Goal: Communication & Community: Ask a question

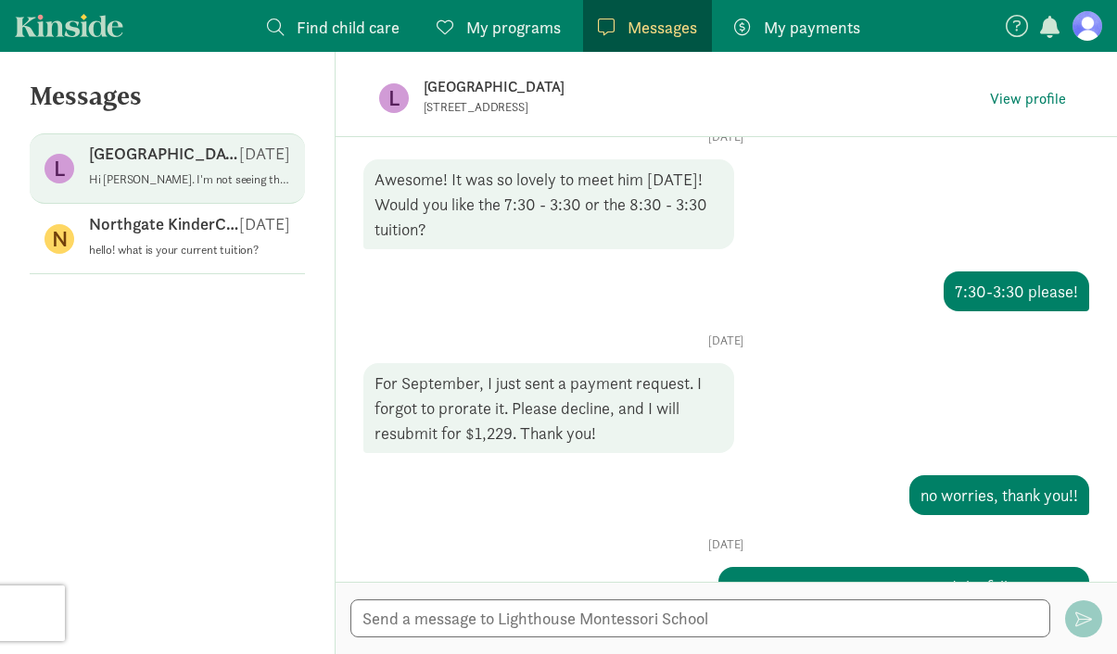
scroll to position [1036, 0]
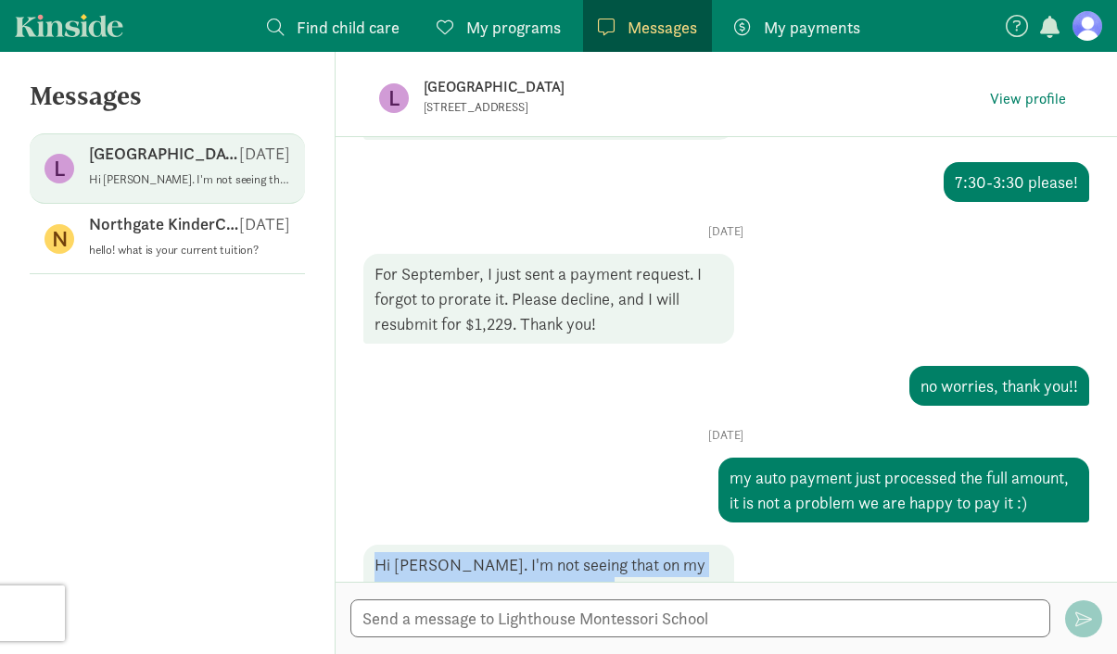
copy div "Hi [PERSON_NAME]. I'm not seeing that on my end. Can you email me the reciept […"
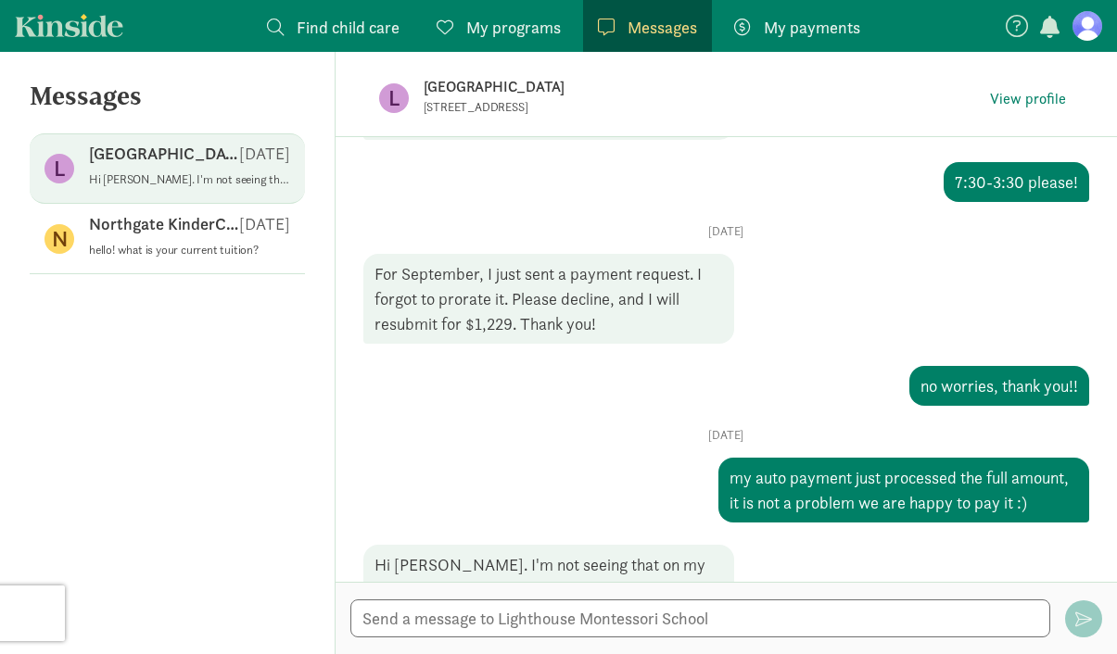
click at [836, 24] on span "My payments" at bounding box center [812, 27] width 96 height 25
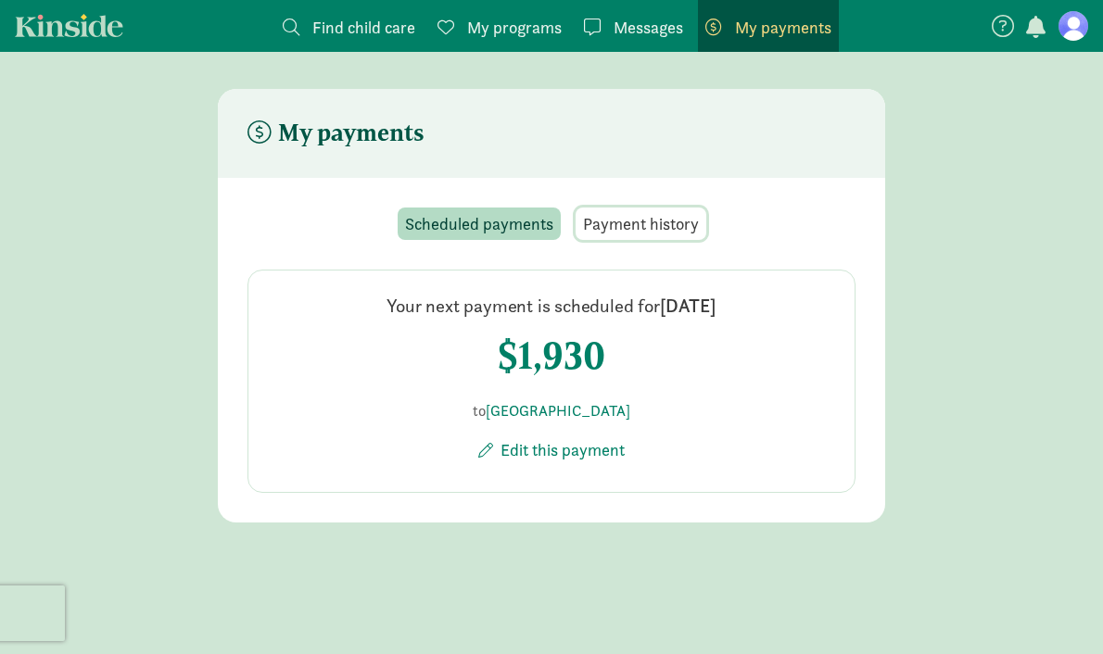
click at [628, 212] on span "Payment history" at bounding box center [641, 223] width 116 height 25
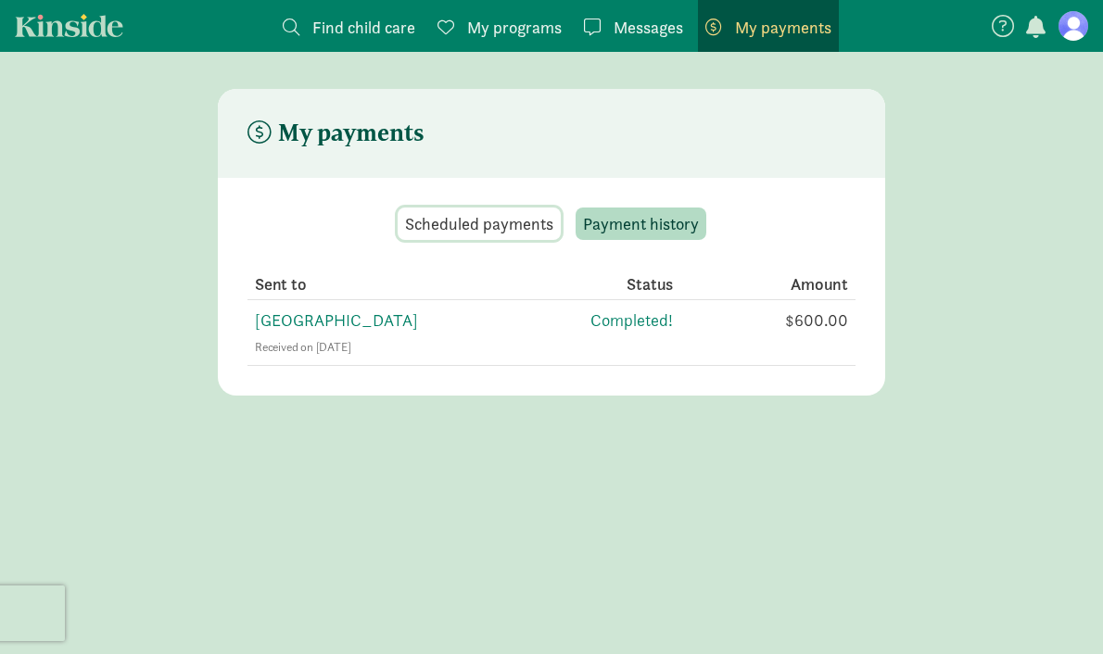
click at [490, 221] on span "Scheduled payments" at bounding box center [479, 223] width 148 height 25
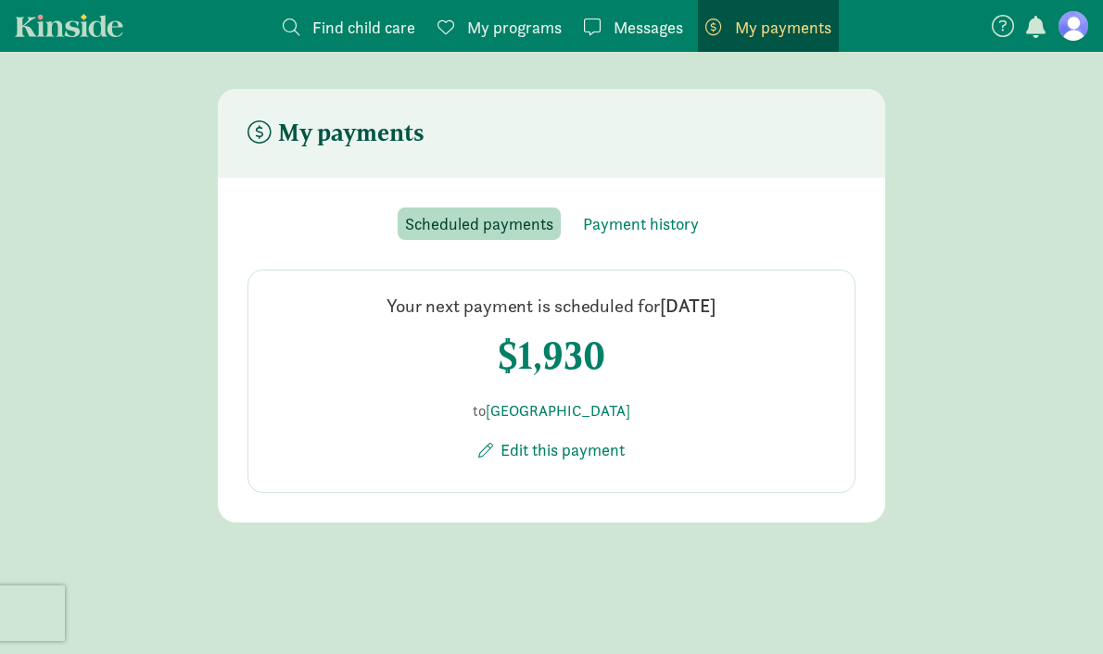
click at [552, 32] on span "My programs" at bounding box center [514, 27] width 95 height 25
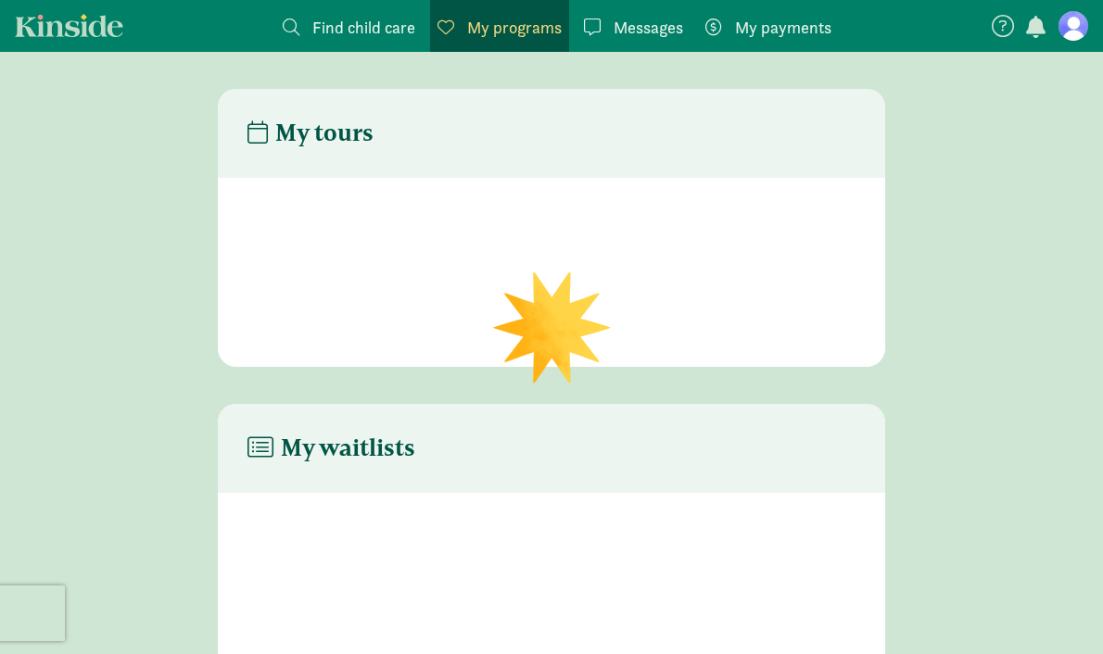
click at [653, 26] on span "Messages" at bounding box center [649, 27] width 70 height 25
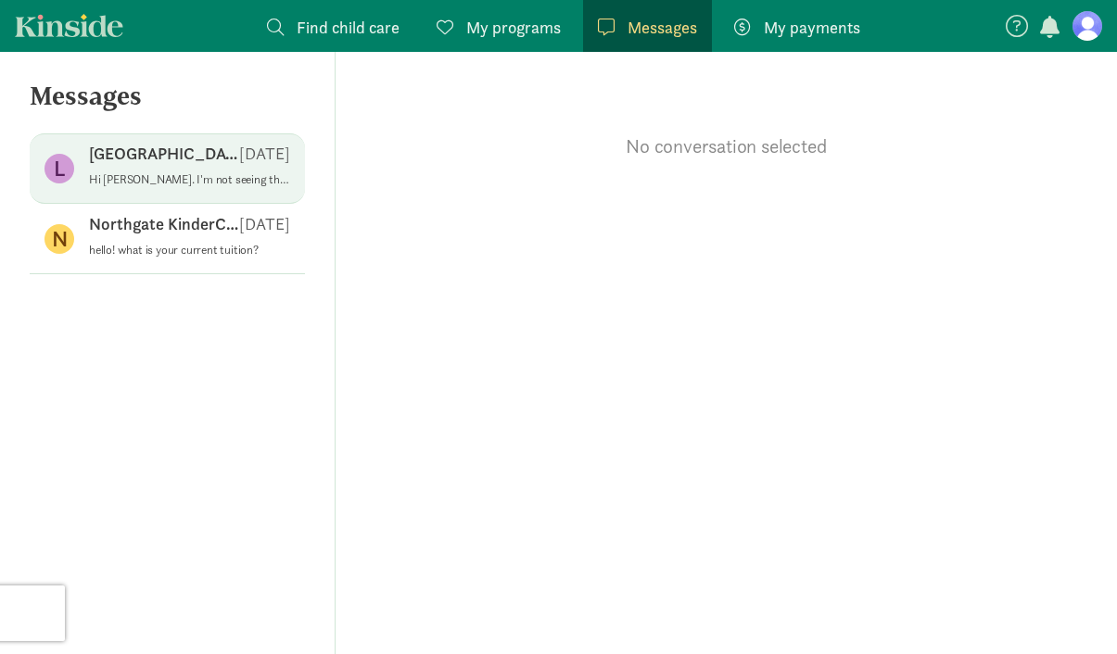
click at [134, 176] on p "Hi [PERSON_NAME]. I'm not seeing that on my end. Can you email me the reciept […" at bounding box center [189, 179] width 201 height 15
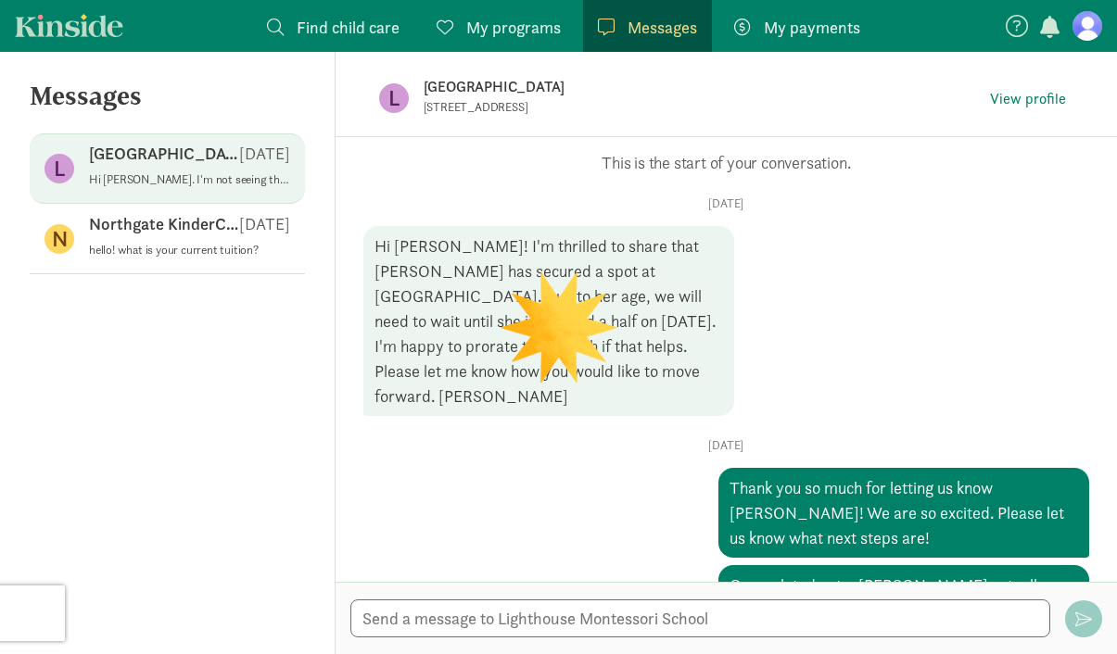
scroll to position [1036, 0]
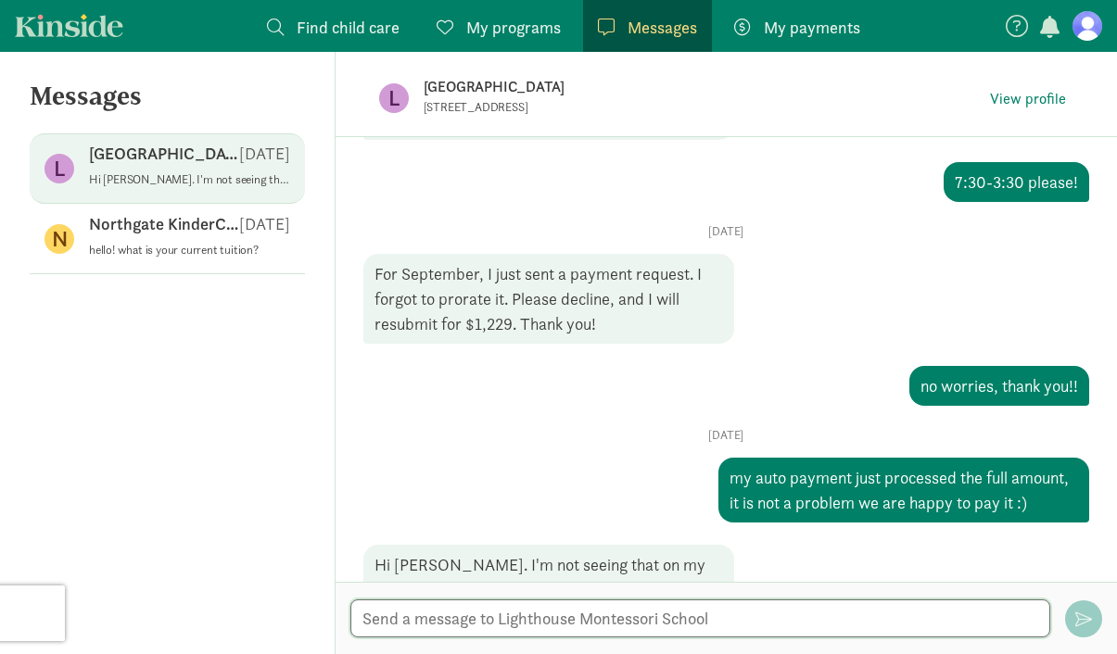
click at [629, 615] on textarea at bounding box center [700, 619] width 701 height 38
type textarea "apologies, it is a scheduled payment for 9/2!"
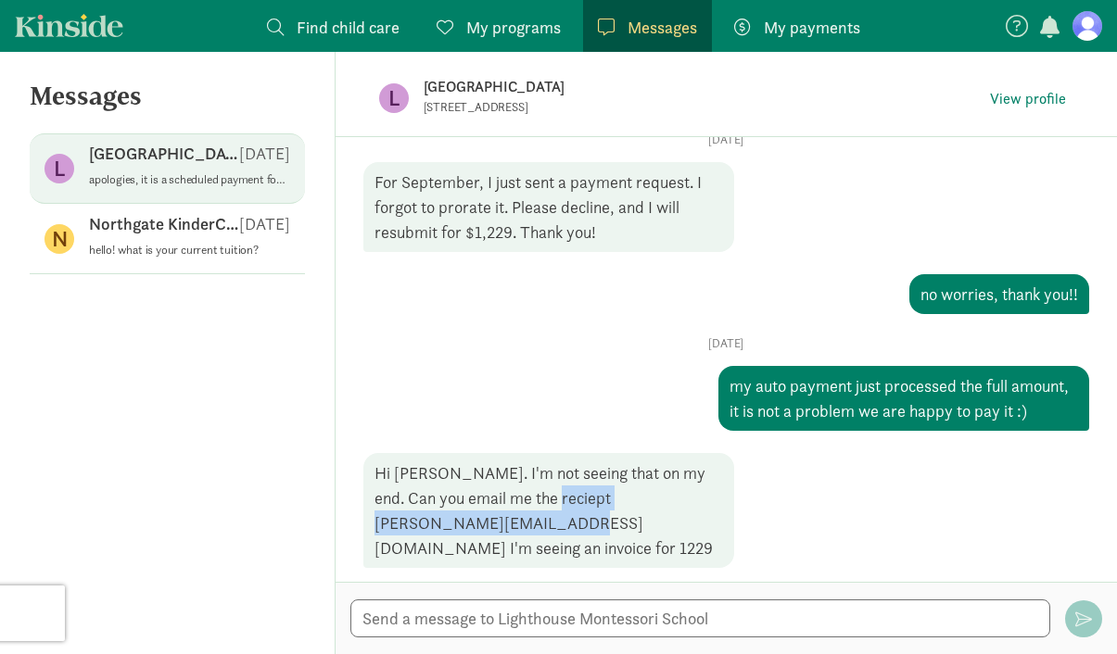
drag, startPoint x: 625, startPoint y: 425, endPoint x: 349, endPoint y: 425, distance: 276.2
click at [349, 425] on div "Opps, something went wrong :( Retry This is the start of your conversation. [DA…" at bounding box center [727, 359] width 782 height 445
click at [524, 617] on textarea at bounding box center [700, 619] width 701 height 38
type textarea "i"
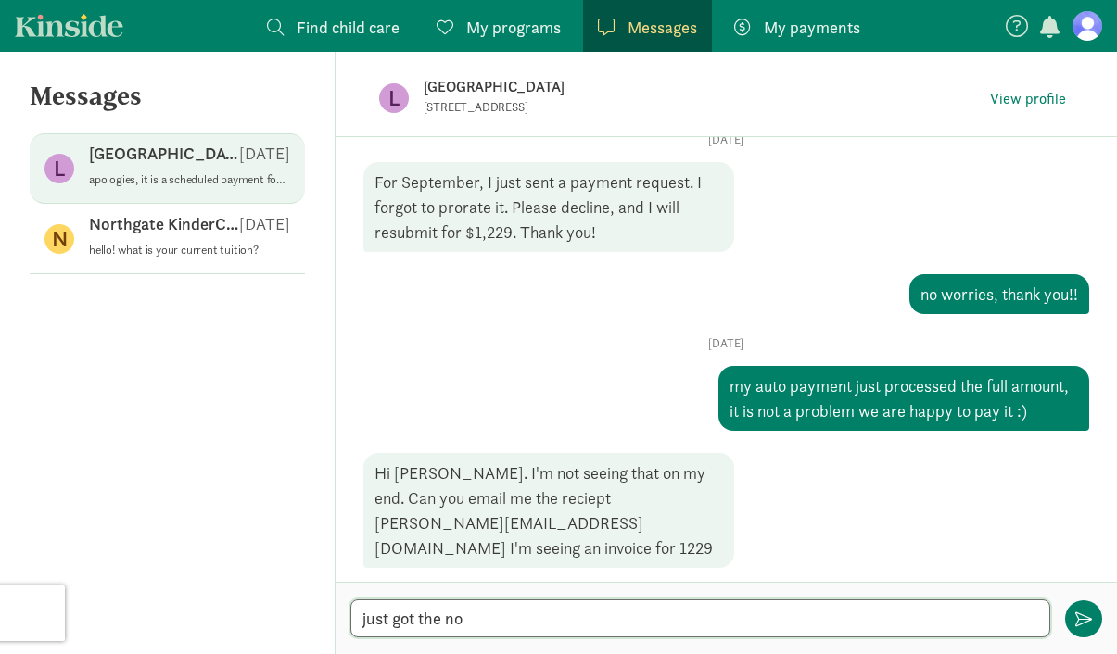
type textarea "just got the [PERSON_NAME]"
